Goal: Navigation & Orientation: Find specific page/section

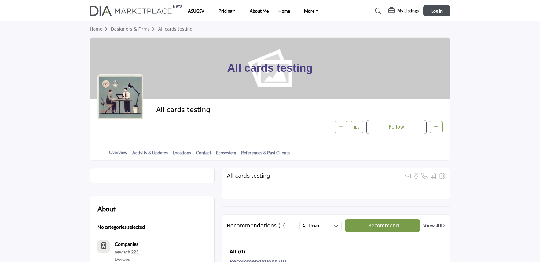
drag, startPoint x: 432, startPoint y: 61, endPoint x: 434, endPoint y: 11, distance: 49.6
click at [432, 61] on div "All cards testing" at bounding box center [270, 68] width 360 height 61
click at [434, 4] on nav "Beta ASUGSV Pricing Boo Menu 1 Home" at bounding box center [270, 11] width 540 height 16
click at [434, 7] on button "Log In" at bounding box center [437, 10] width 27 height 11
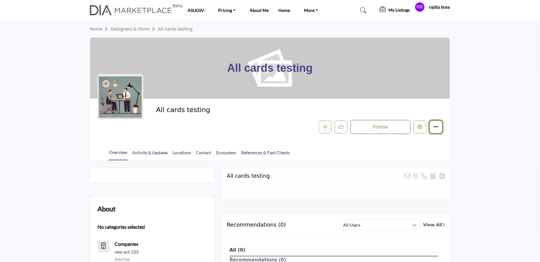
click at [440, 129] on button "Featured" at bounding box center [436, 127] width 13 height 13
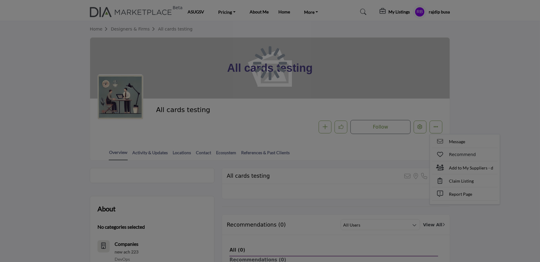
click at [478, 84] on div at bounding box center [270, 131] width 540 height 262
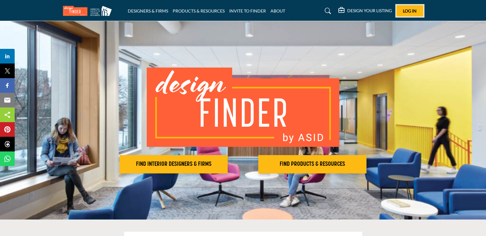
click at [400, 14] on button "Log In" at bounding box center [410, 10] width 27 height 11
click at [410, 9] on span "Log In" at bounding box center [410, 10] width 14 height 5
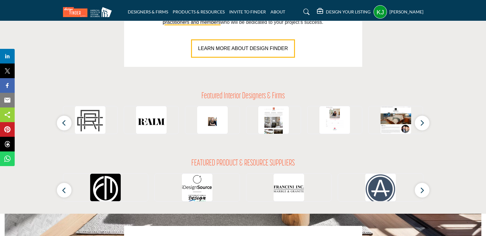
scroll to position [581, 0]
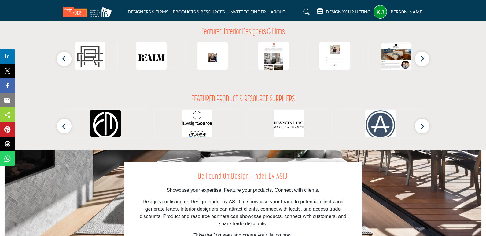
click at [374, 15] on profile-featured-2172ff73-5805-48c6-88ce-cb36b8444e5c "Show hide supplier dropdown" at bounding box center [380, 11] width 13 height 13
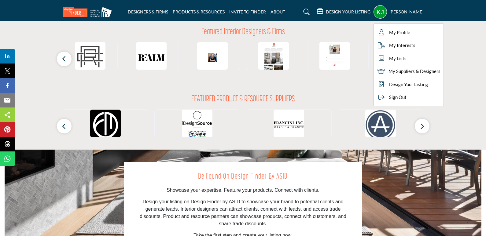
click at [344, 97] on div "FEATURED PRODUCT & RESOURCE SUPPLIERS ‹" at bounding box center [243, 116] width 361 height 43
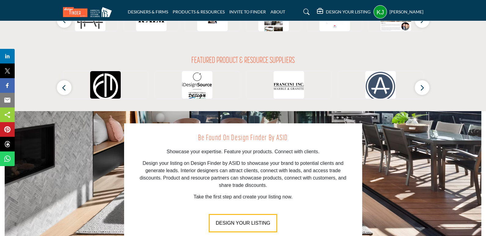
scroll to position [765, 0]
